Goal: Find contact information

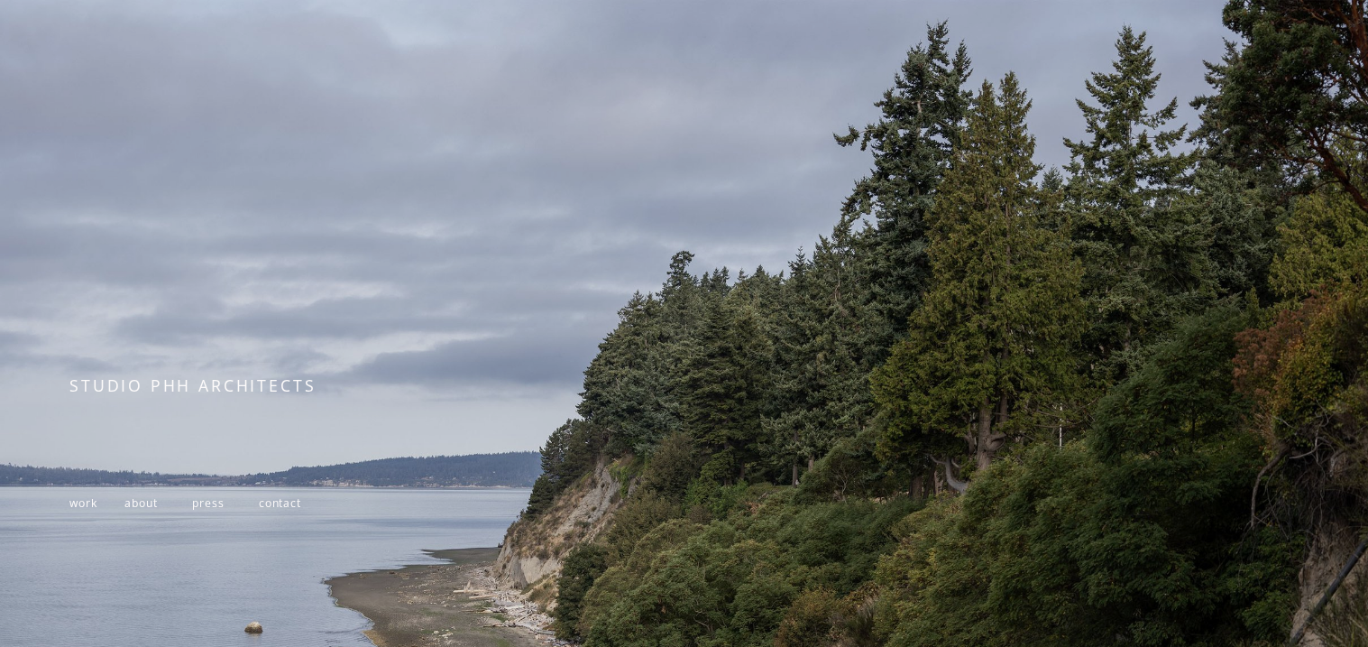
click at [281, 499] on span "contact" at bounding box center [280, 502] width 42 height 15
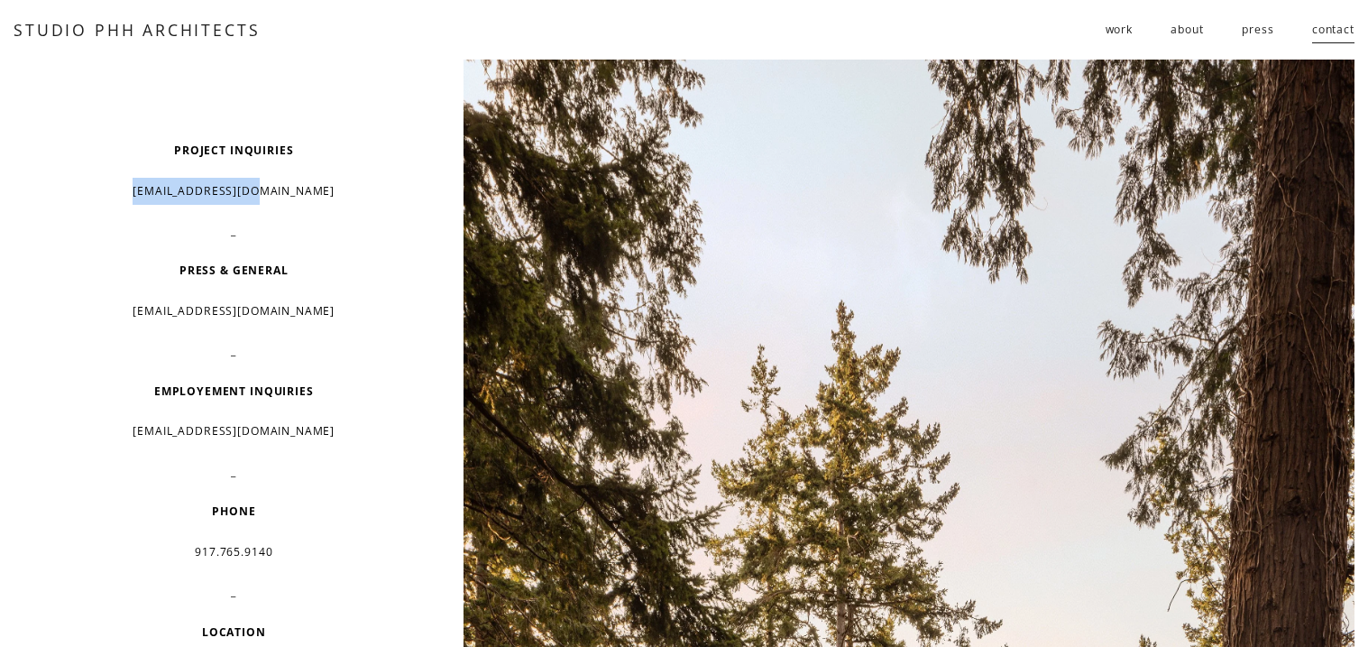
drag, startPoint x: 161, startPoint y: 190, endPoint x: 341, endPoint y: 198, distance: 180.6
click at [341, 198] on p "[EMAIL_ADDRESS][DOMAIN_NAME]" at bounding box center [233, 191] width 327 height 27
copy p "[EMAIL_ADDRESS][DOMAIN_NAME]"
click at [391, 293] on div "PROJECT INQUIRIES [EMAIL_ADDRESS][DOMAIN_NAME] _ PRESS & GENERAL [EMAIL_ADDRESS…" at bounding box center [233, 512] width 327 height 750
drag, startPoint x: 155, startPoint y: 432, endPoint x: 340, endPoint y: 434, distance: 184.9
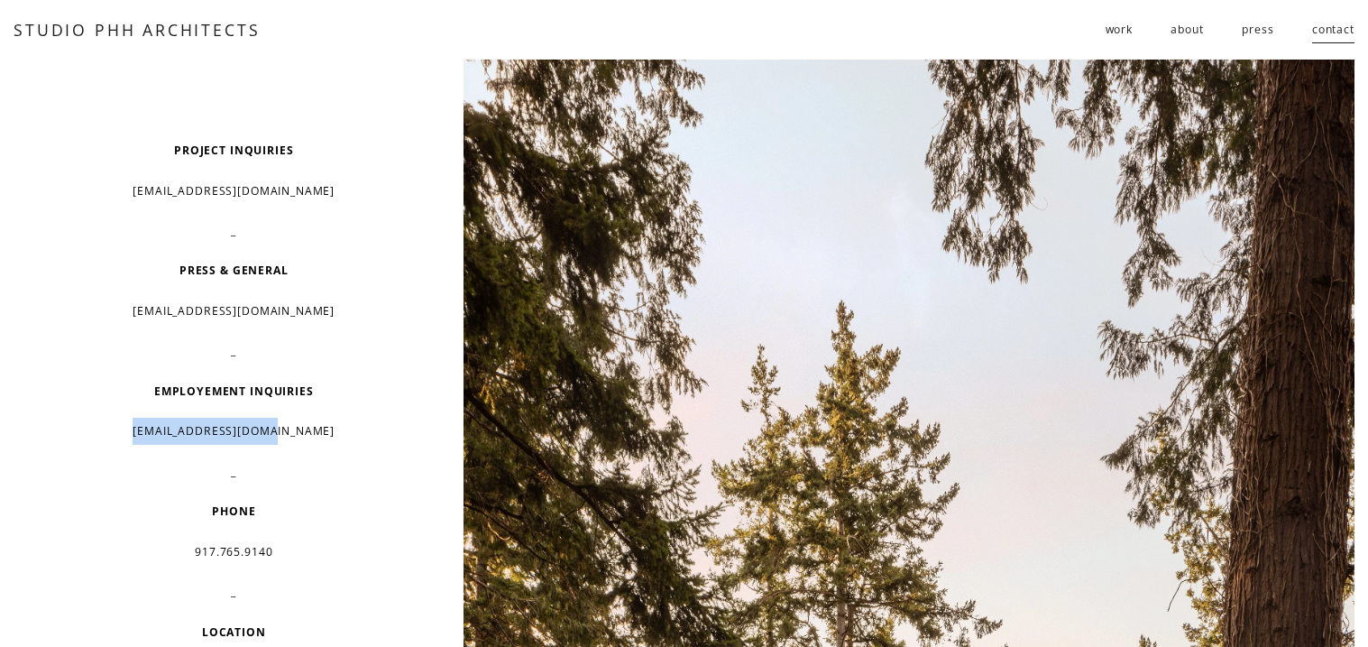
click at [340, 434] on p "[EMAIL_ADDRESS][DOMAIN_NAME]" at bounding box center [233, 431] width 327 height 27
copy p "[EMAIL_ADDRESS][DOMAIN_NAME]"
